Goal: Information Seeking & Learning: Check status

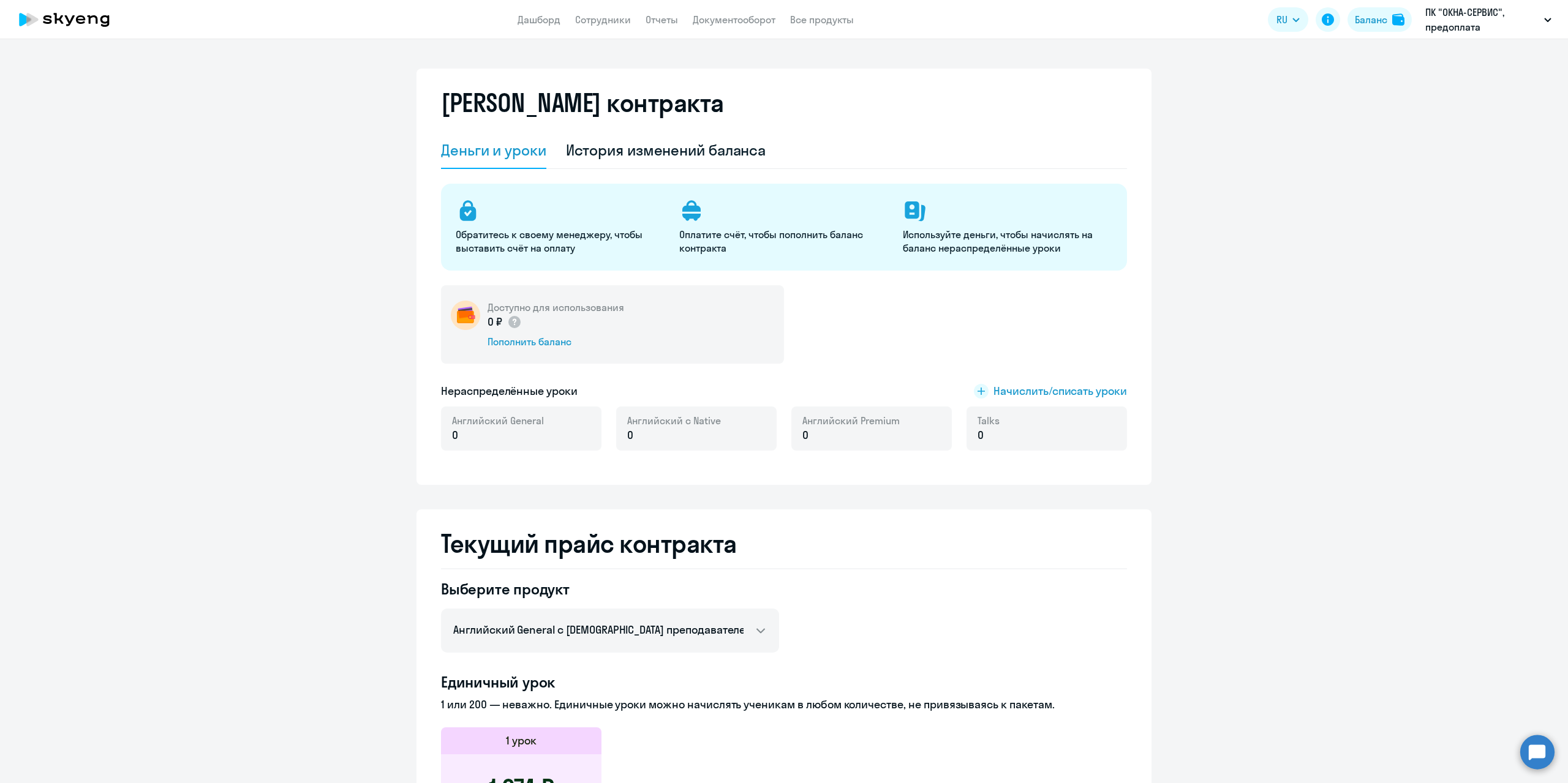
select select "english_adult_not_native_speaker"
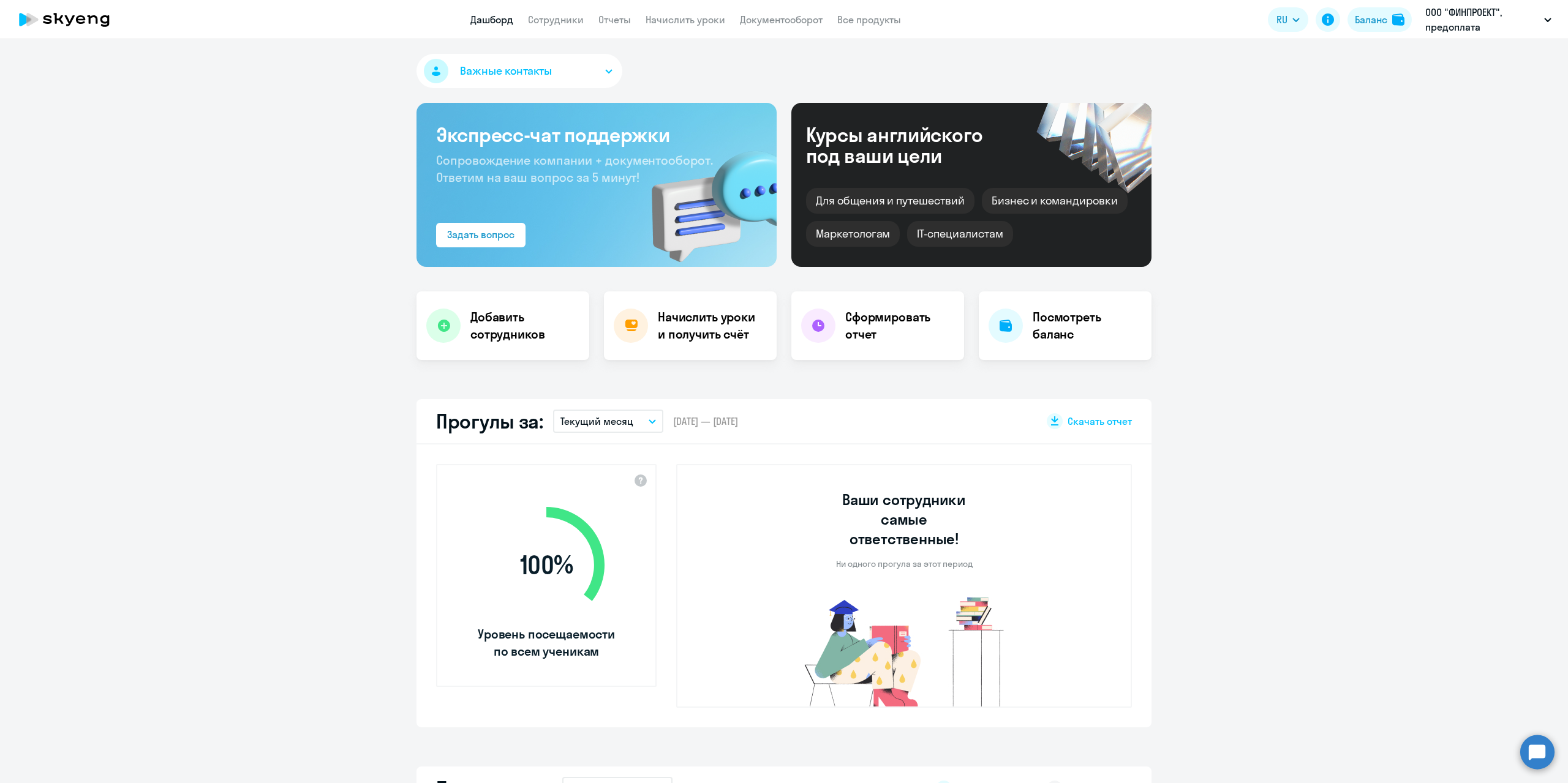
select select "30"
click at [1375, 17] on div "Баланс" at bounding box center [1371, 19] width 32 height 15
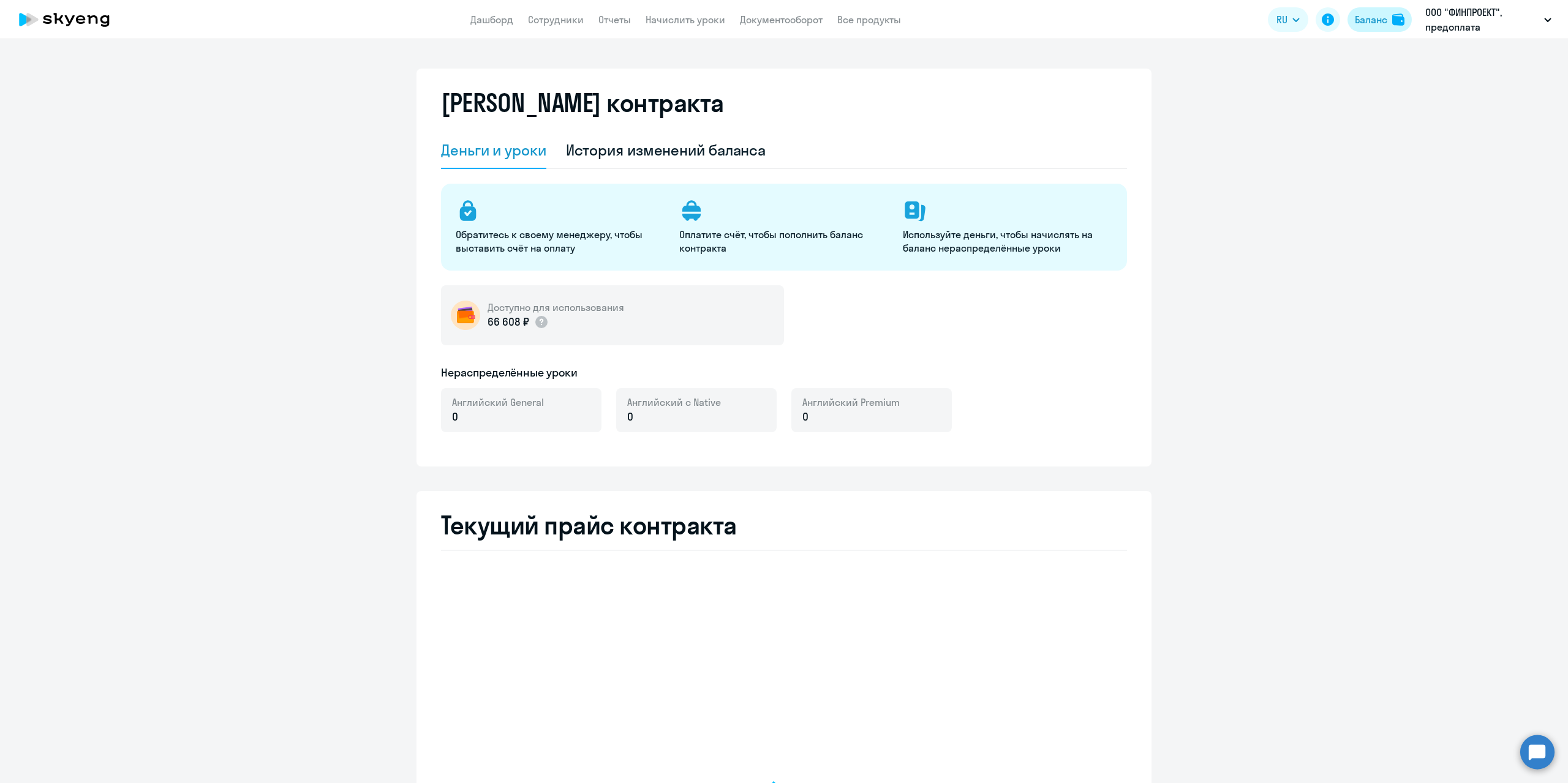
select select "english_adult_not_native_speaker"
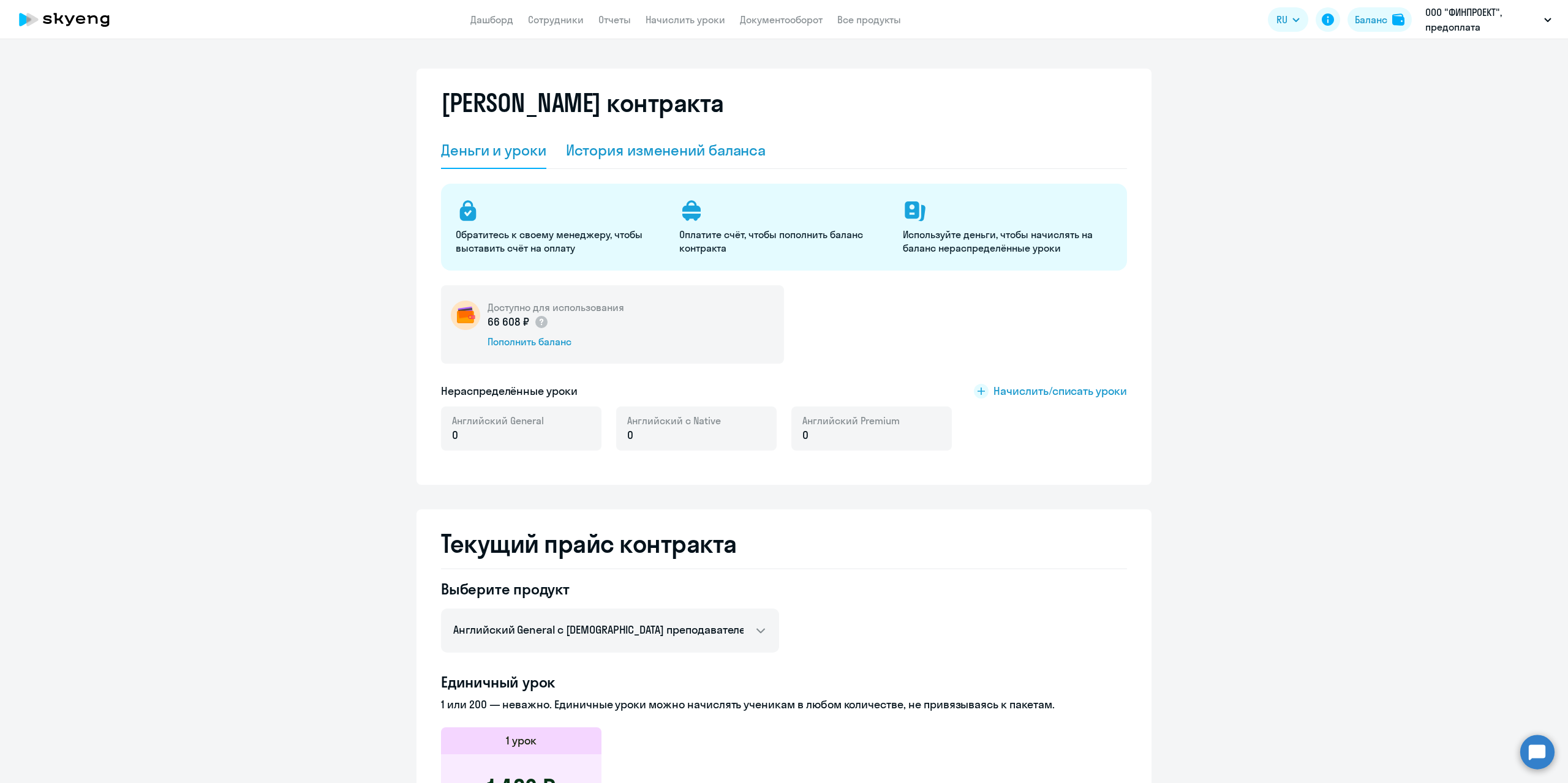
click at [623, 141] on div "История изменений баланса" at bounding box center [666, 150] width 200 height 20
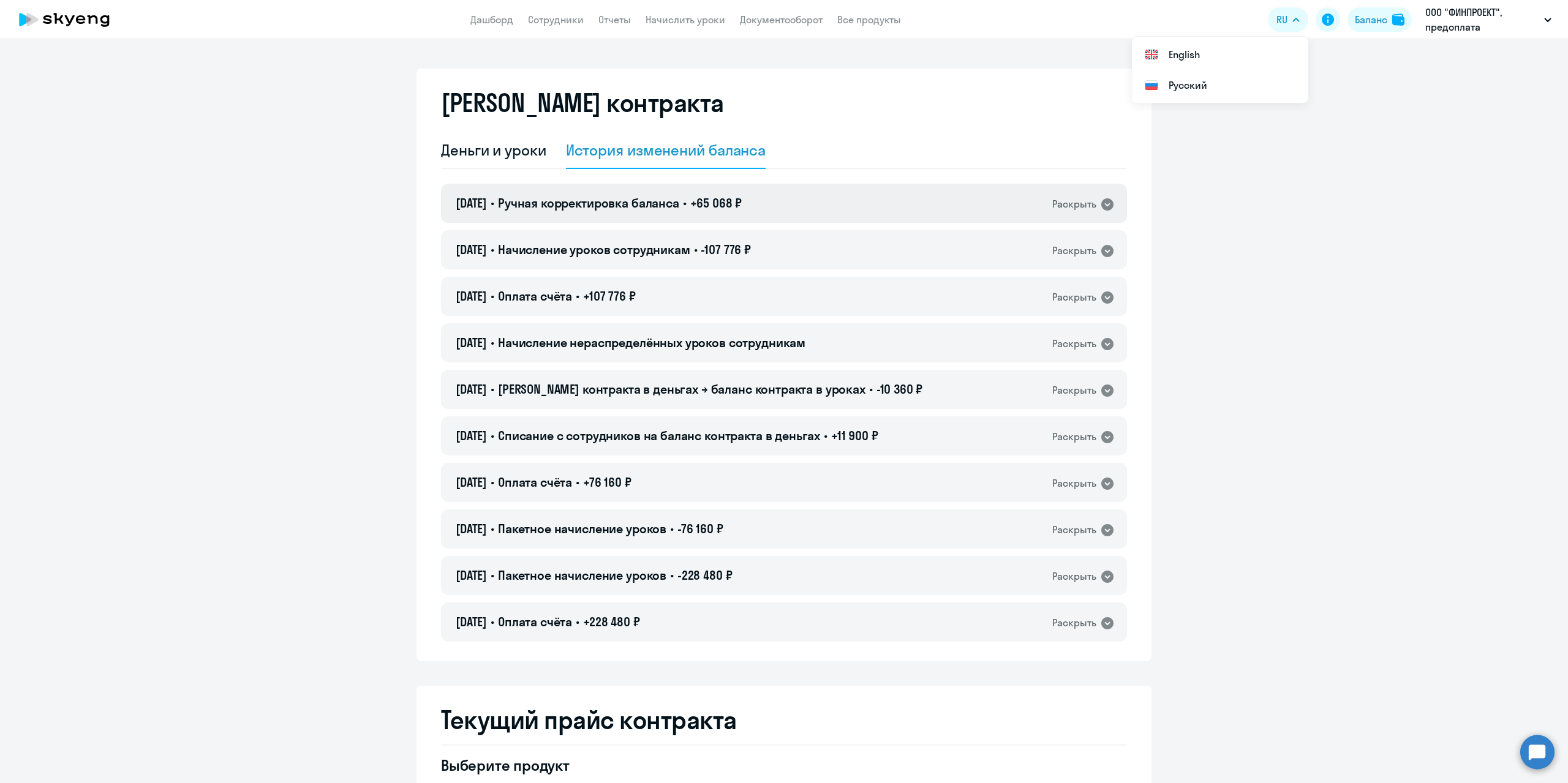
click at [1057, 207] on div "Раскрыть" at bounding box center [1074, 205] width 44 height 15
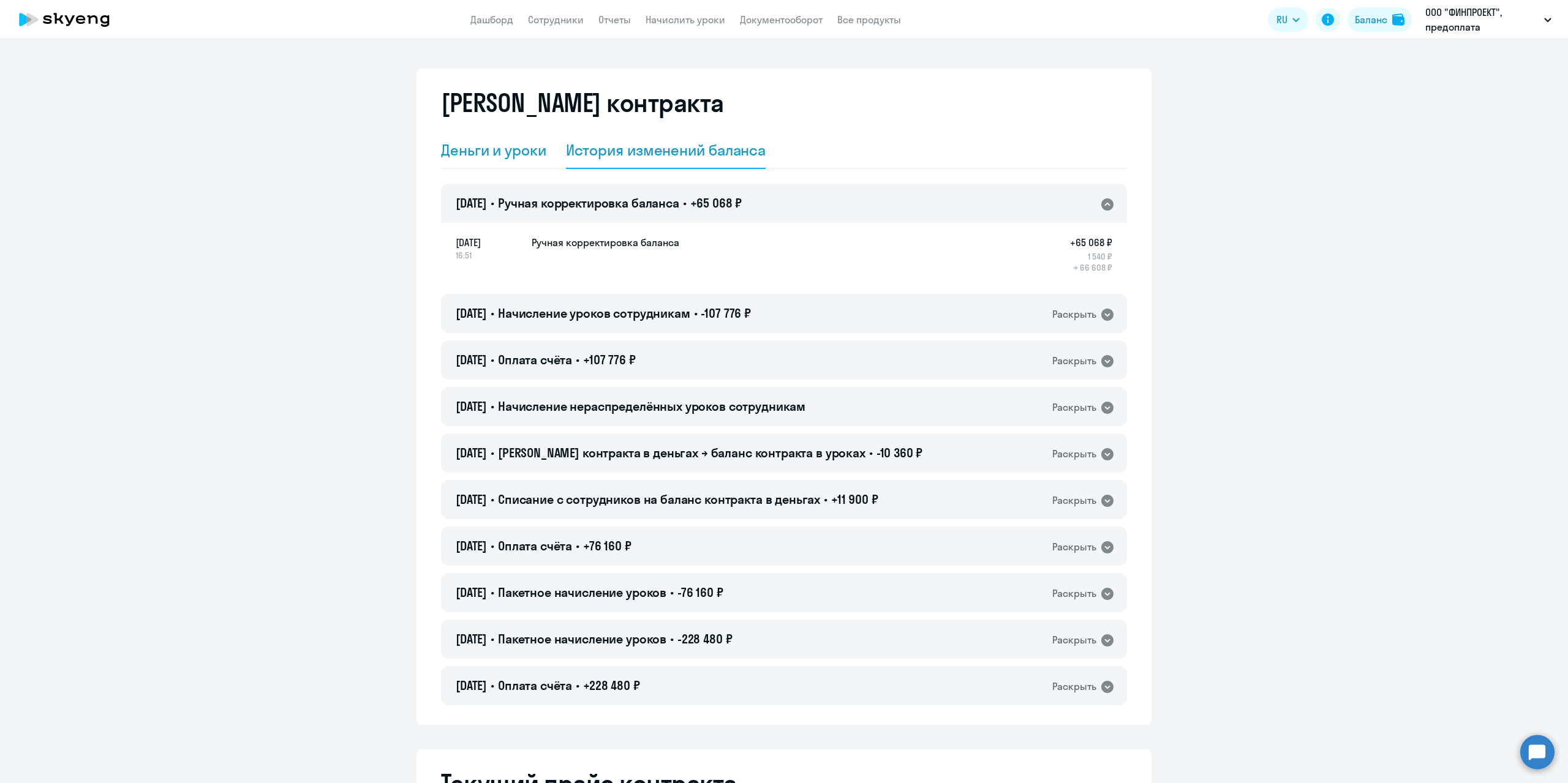
click at [507, 149] on div "Деньги и уроки" at bounding box center [493, 150] width 105 height 20
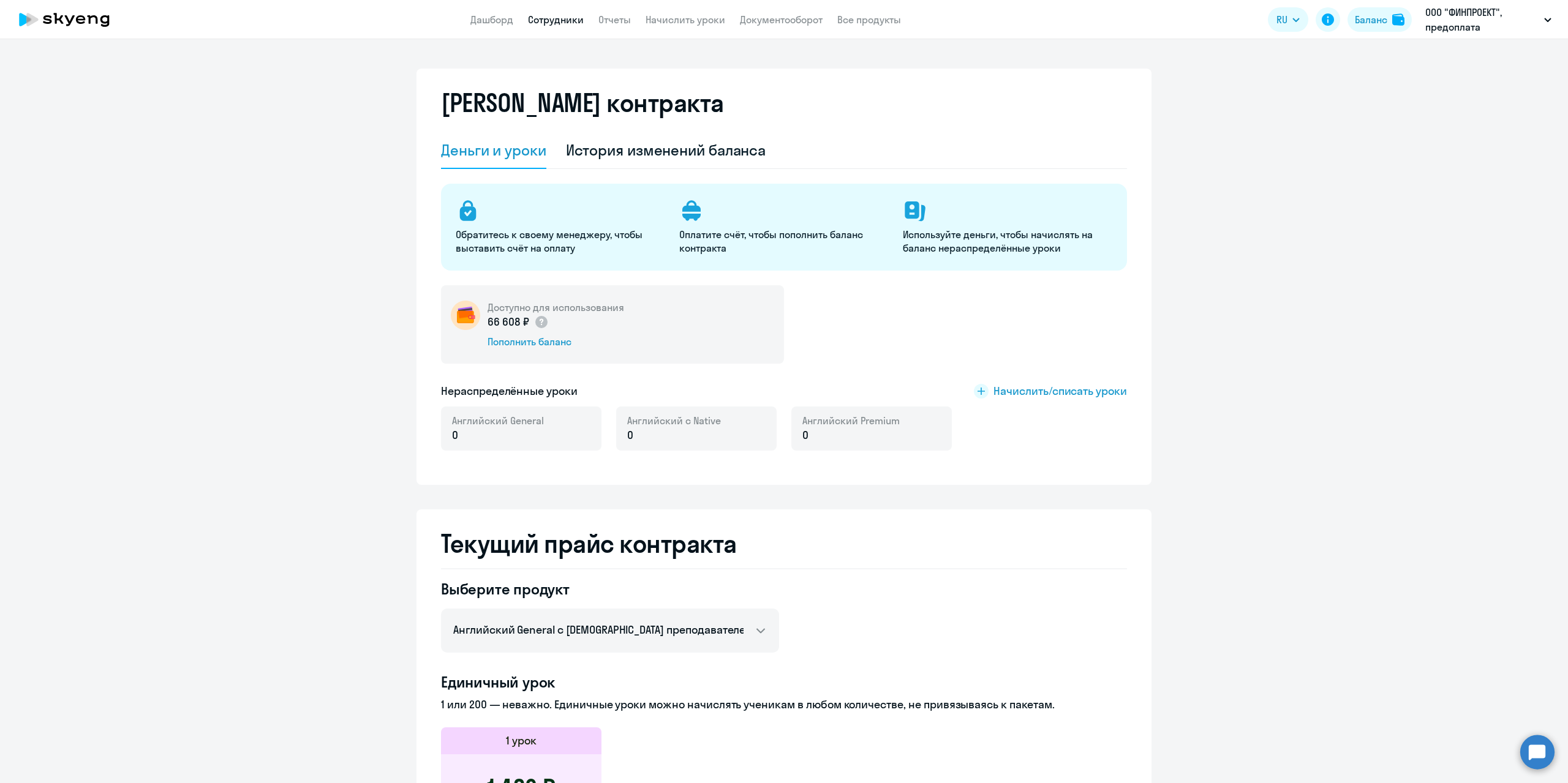
click at [536, 21] on link "Сотрудники" at bounding box center [555, 19] width 56 height 12
select select "30"
